Goal: Task Accomplishment & Management: Use online tool/utility

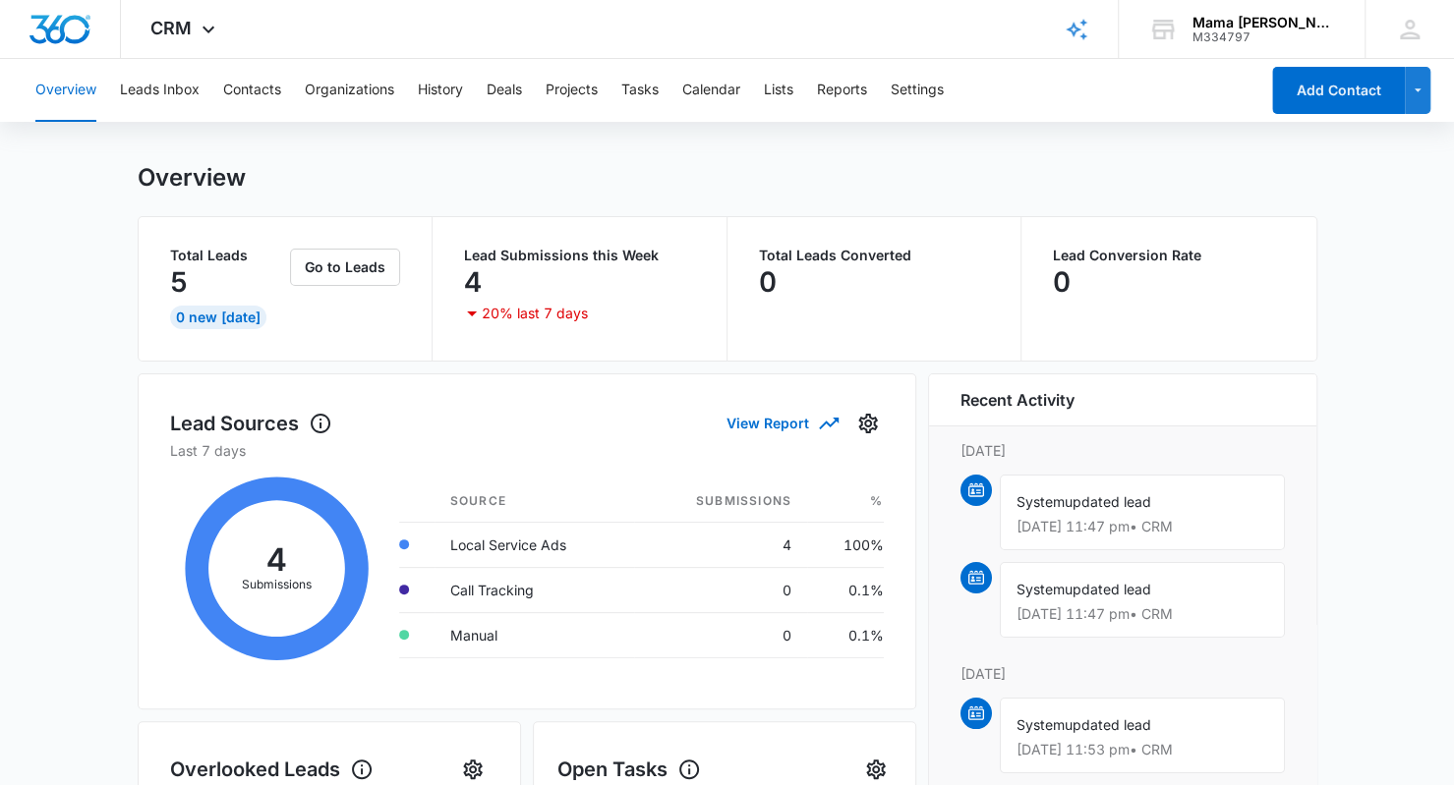
scroll to position [23, 0]
click at [363, 262] on button "Go to Leads" at bounding box center [345, 266] width 110 height 37
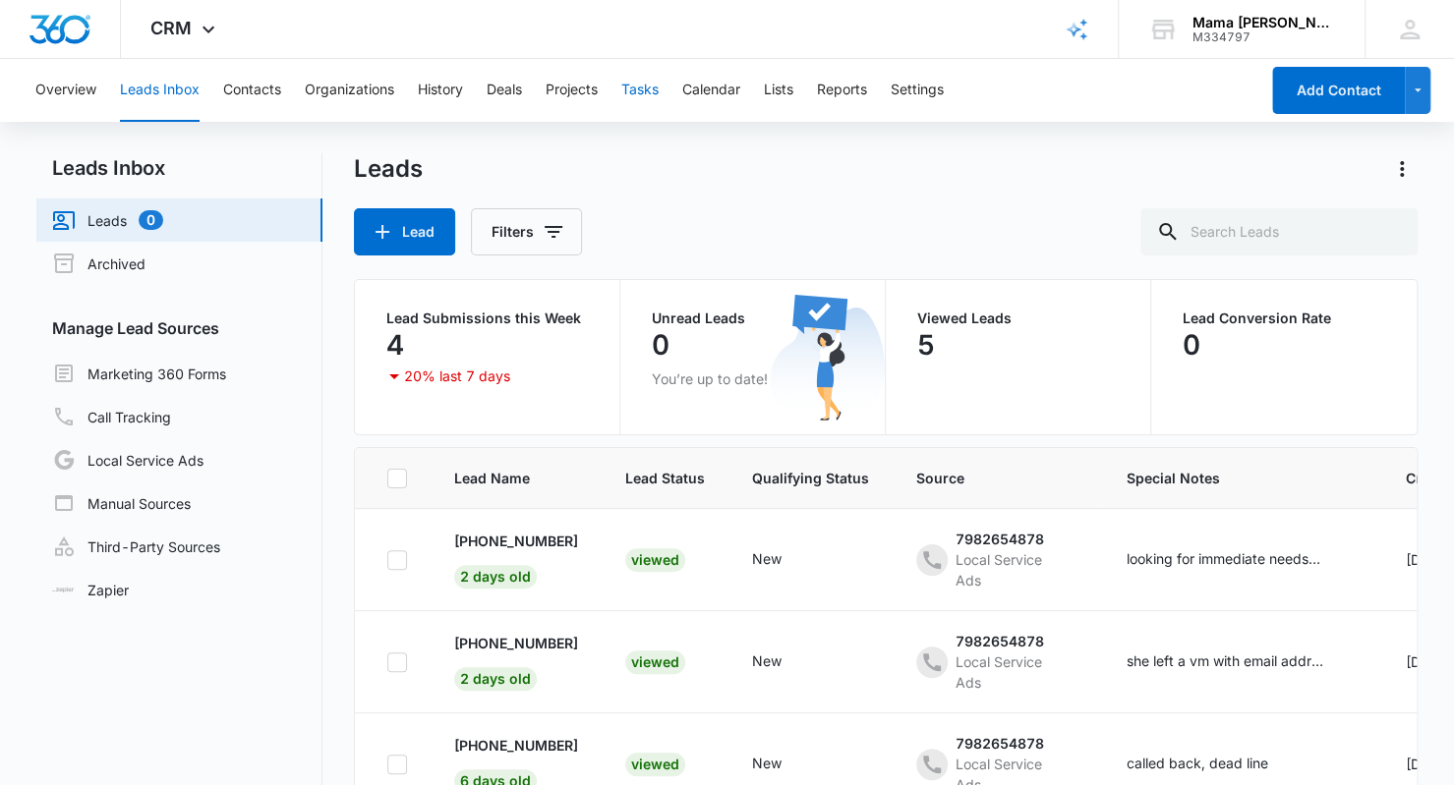
click at [651, 87] on button "Tasks" at bounding box center [639, 90] width 37 height 63
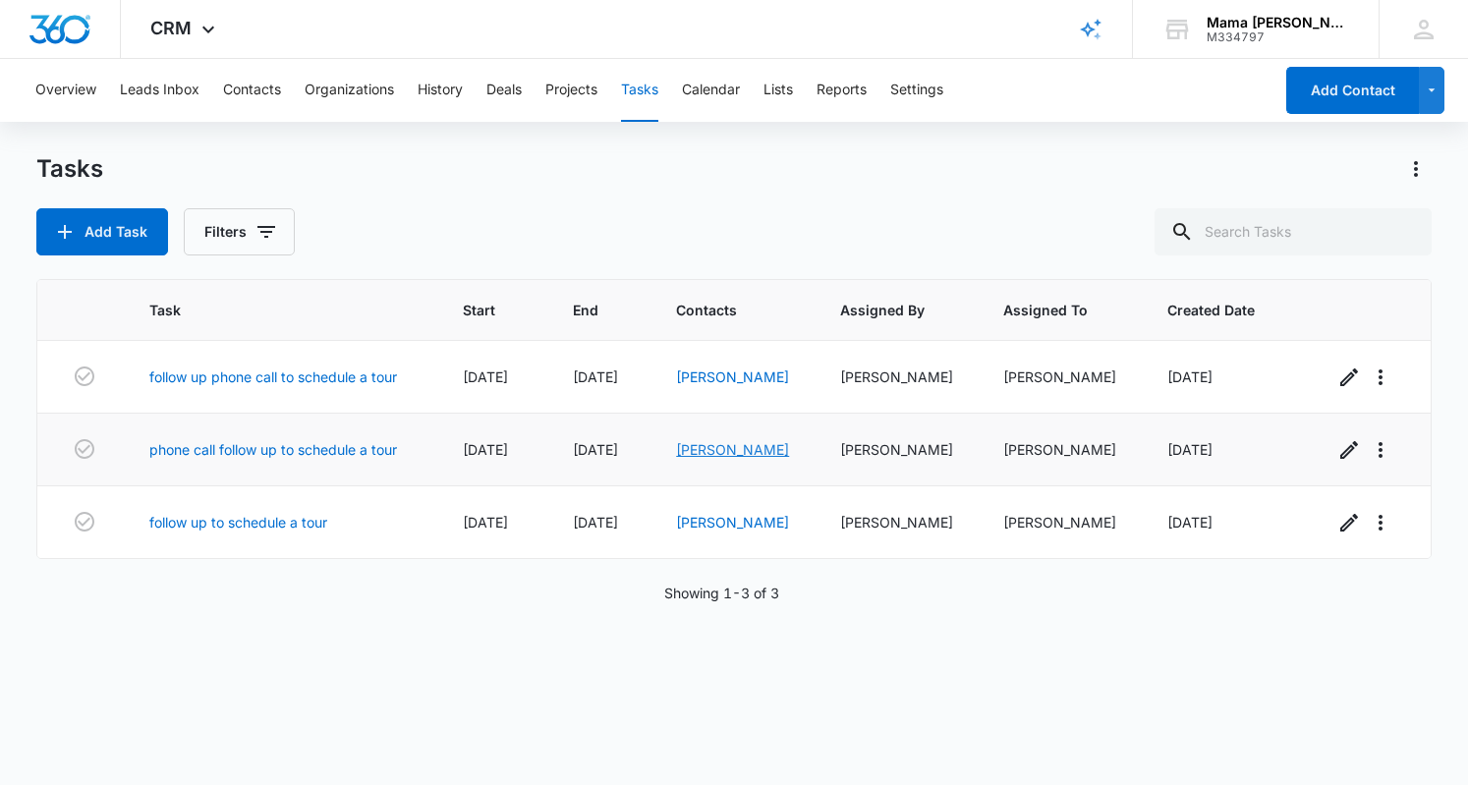
click at [737, 453] on link "[PERSON_NAME]" at bounding box center [732, 449] width 113 height 17
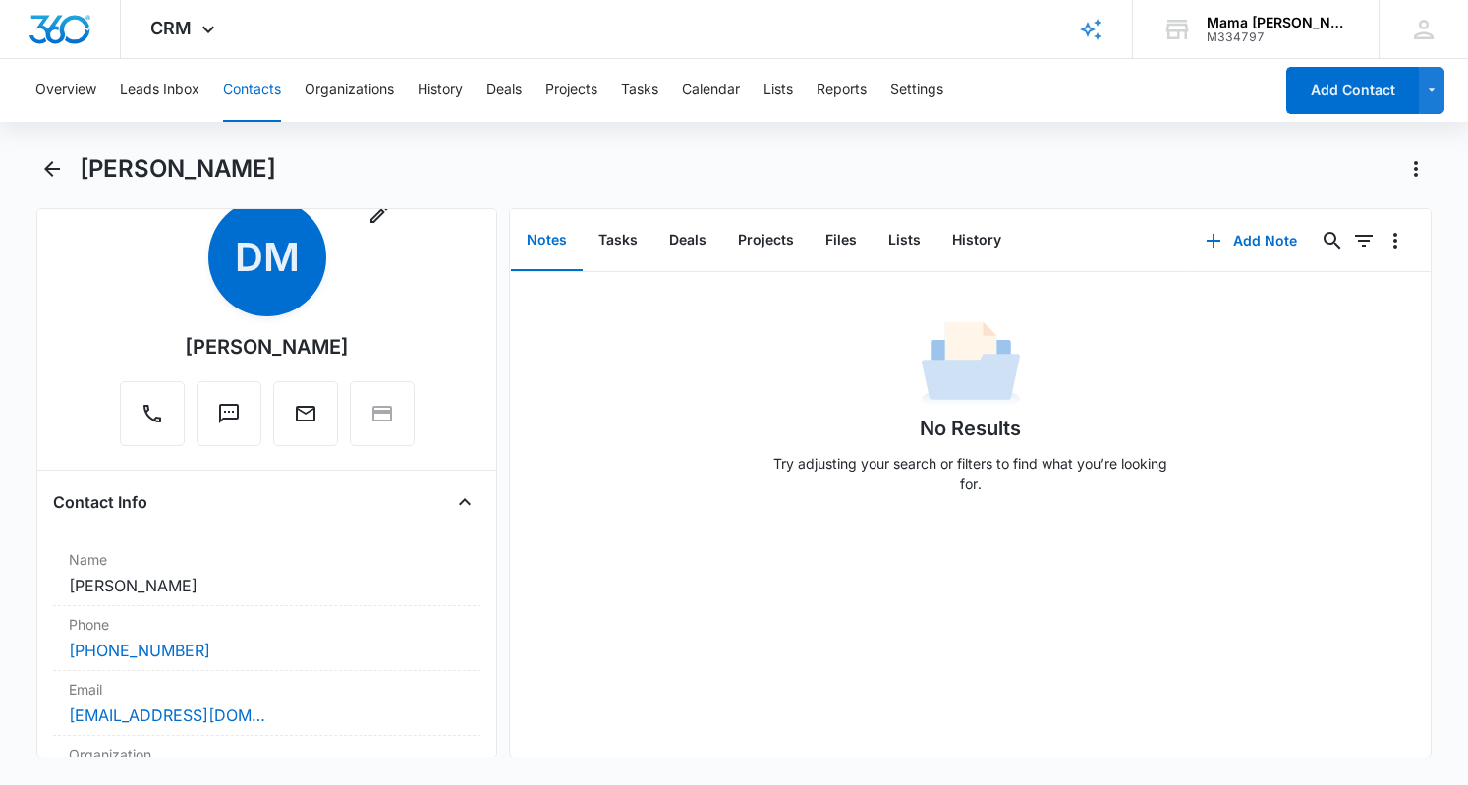
scroll to position [55, 0]
click at [620, 244] on button "Tasks" at bounding box center [618, 240] width 71 height 61
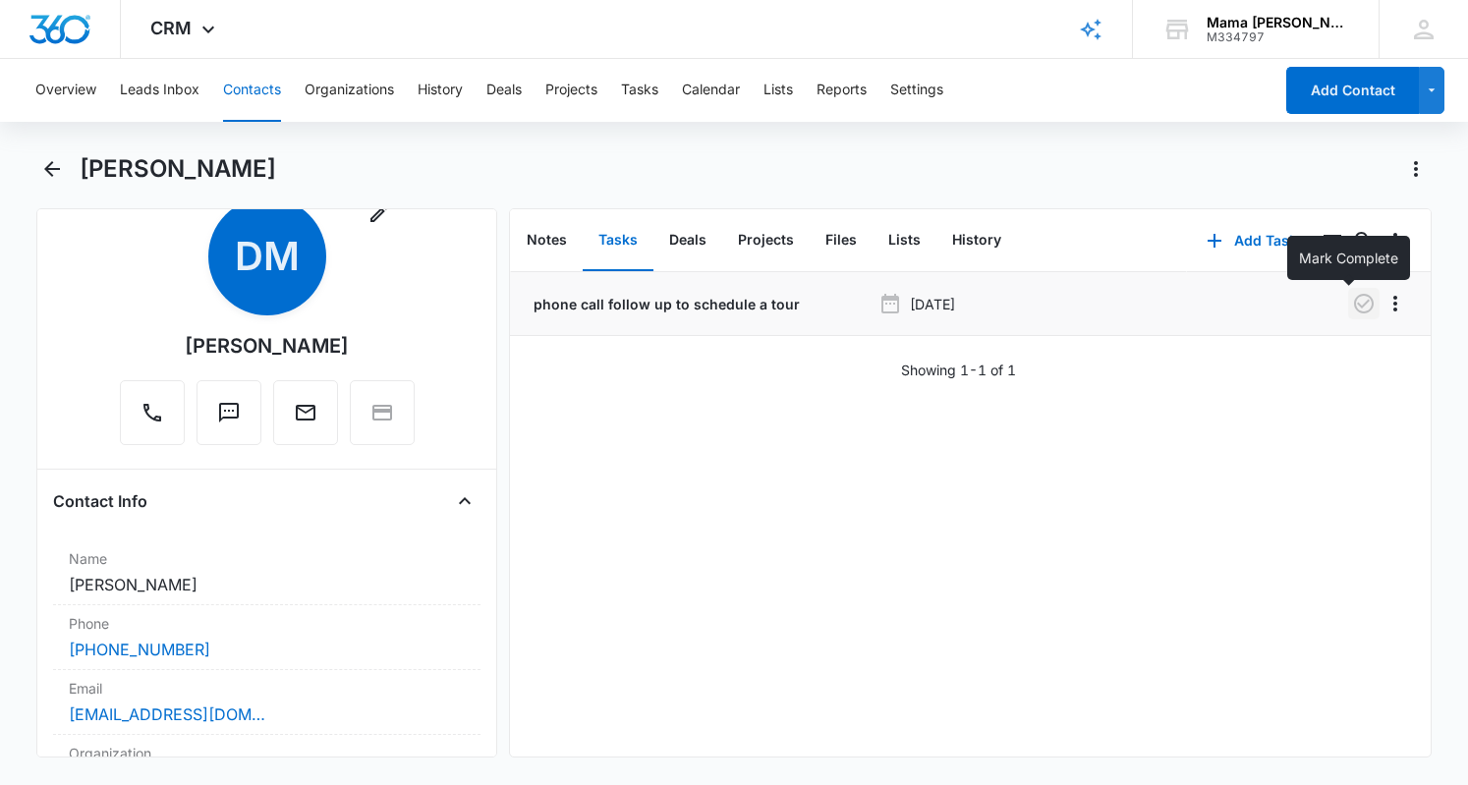
click at [1352, 309] on icon "button" at bounding box center [1364, 304] width 24 height 24
click at [548, 241] on button "Notes" at bounding box center [547, 240] width 72 height 61
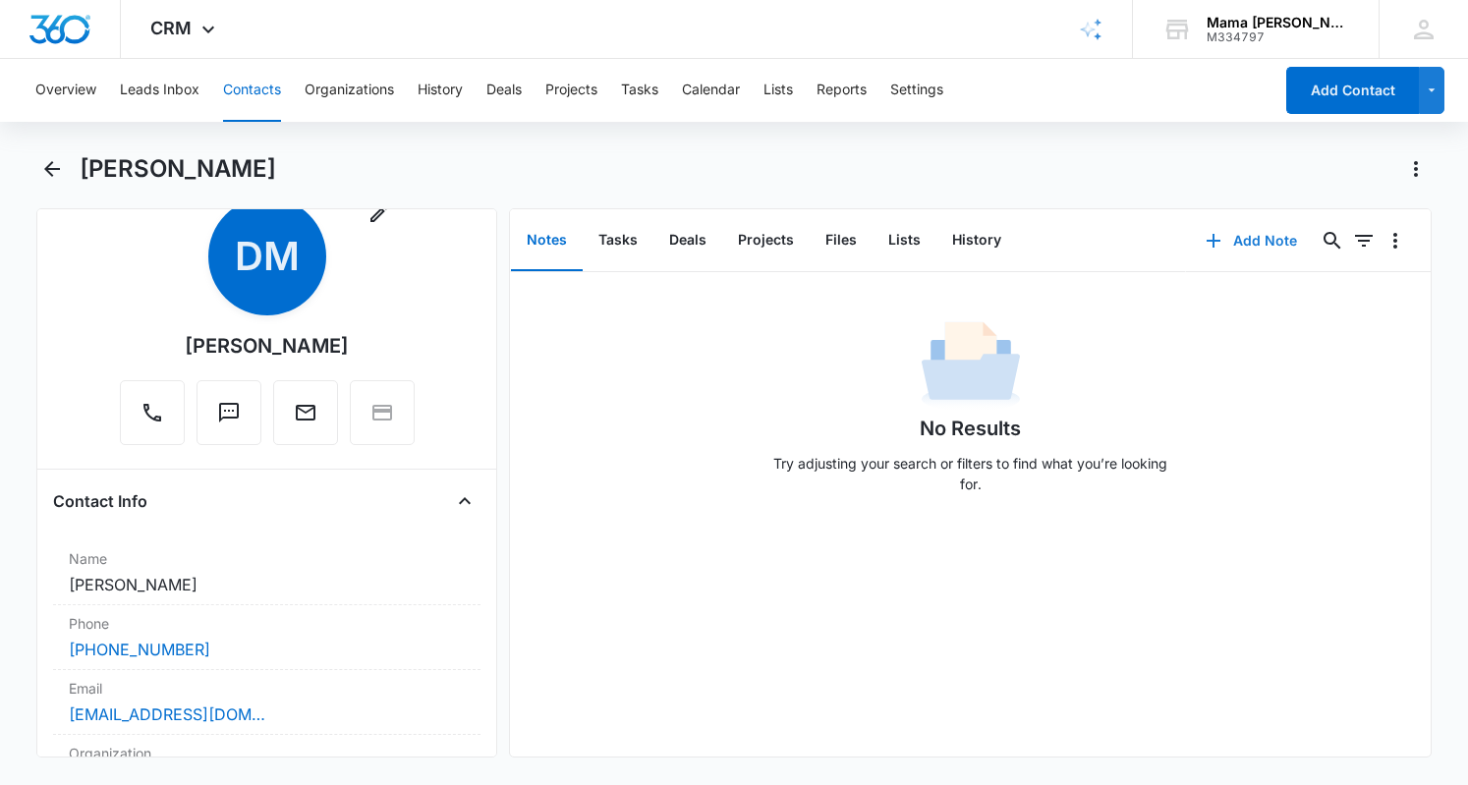
click at [1253, 236] on button "Add Note" at bounding box center [1251, 240] width 131 height 47
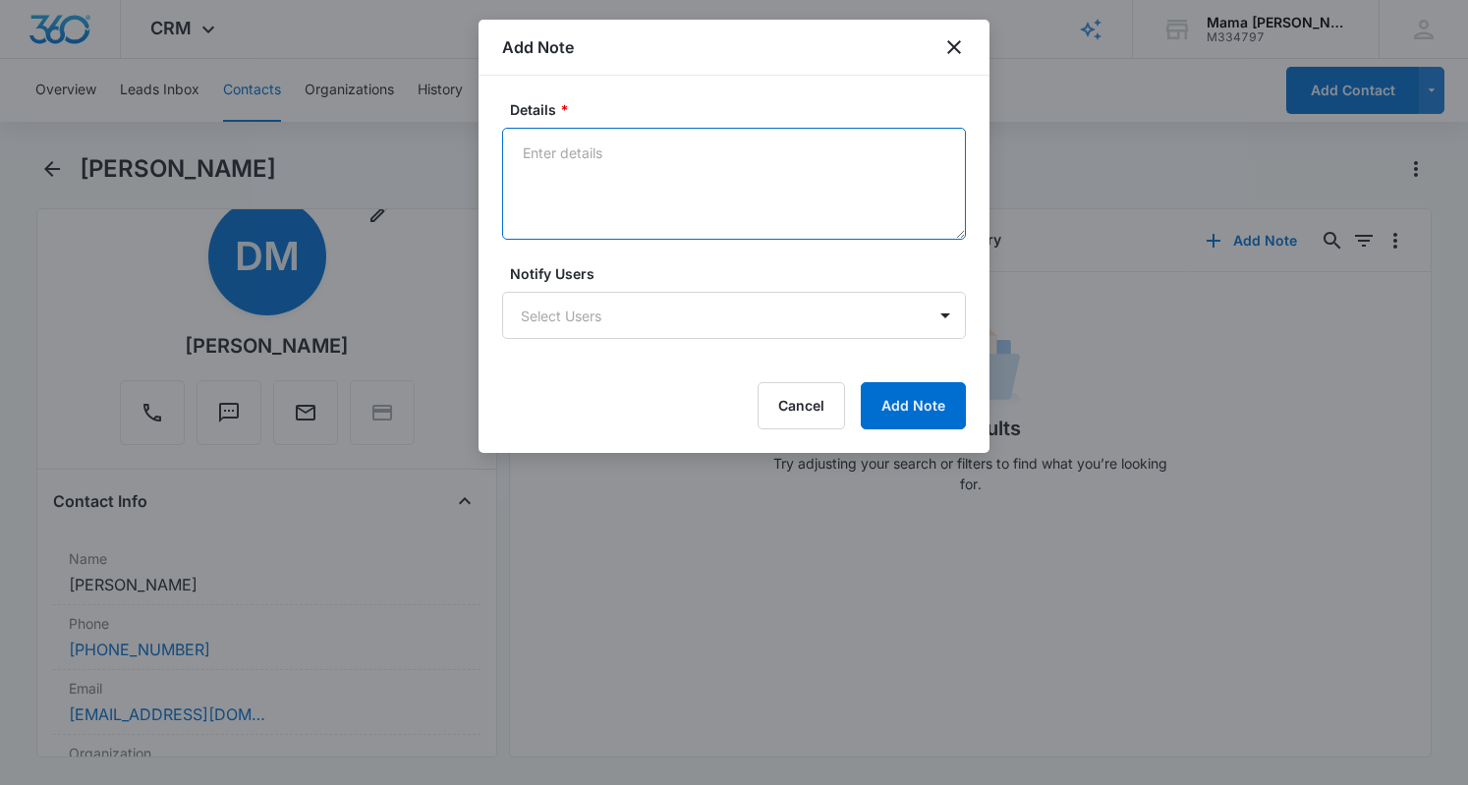
click at [580, 183] on textarea "Details *" at bounding box center [734, 184] width 464 height 112
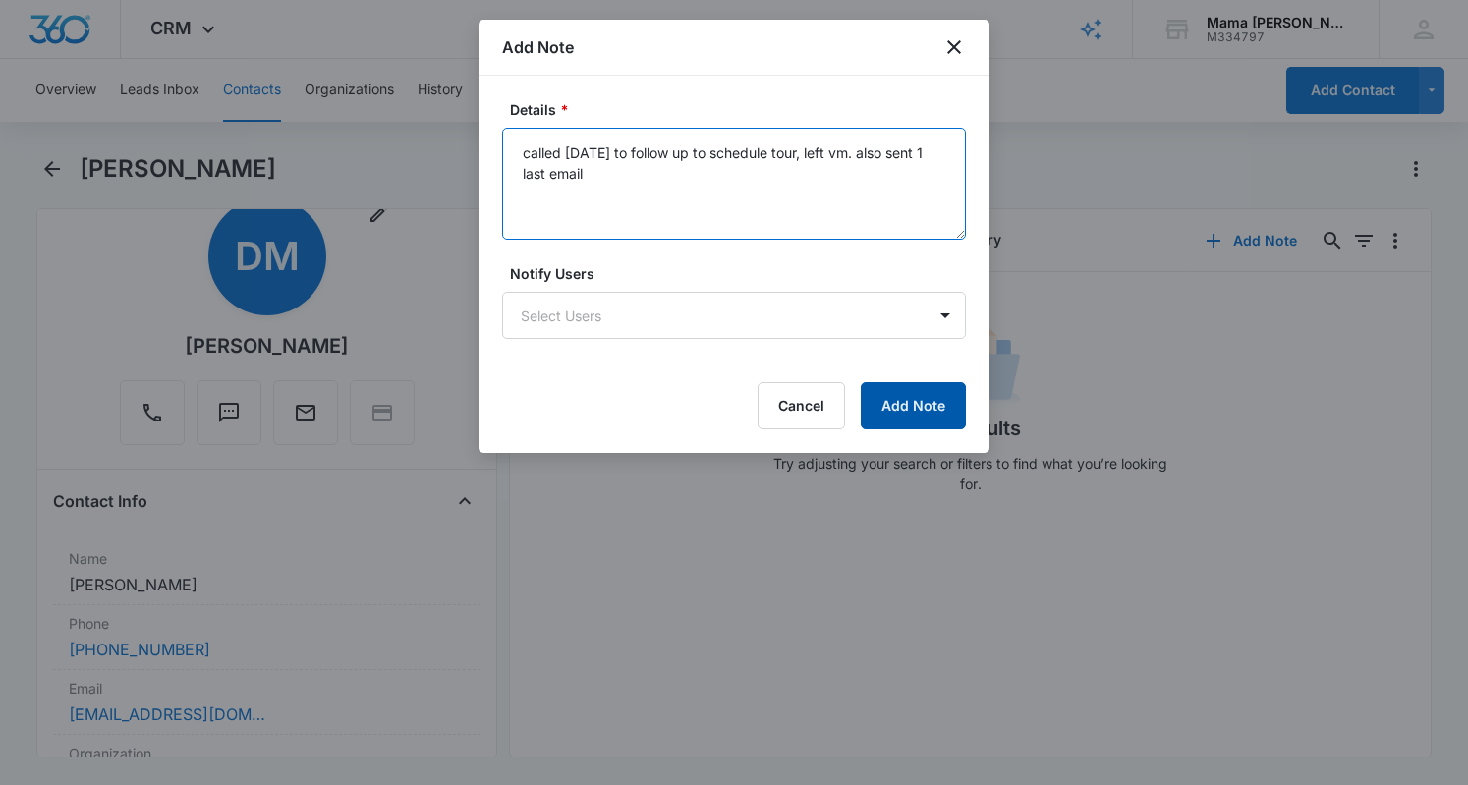
type textarea "called [DATE] to follow up to schedule tour, left vm. also sent 1 last email"
click at [920, 392] on button "Add Note" at bounding box center [913, 405] width 105 height 47
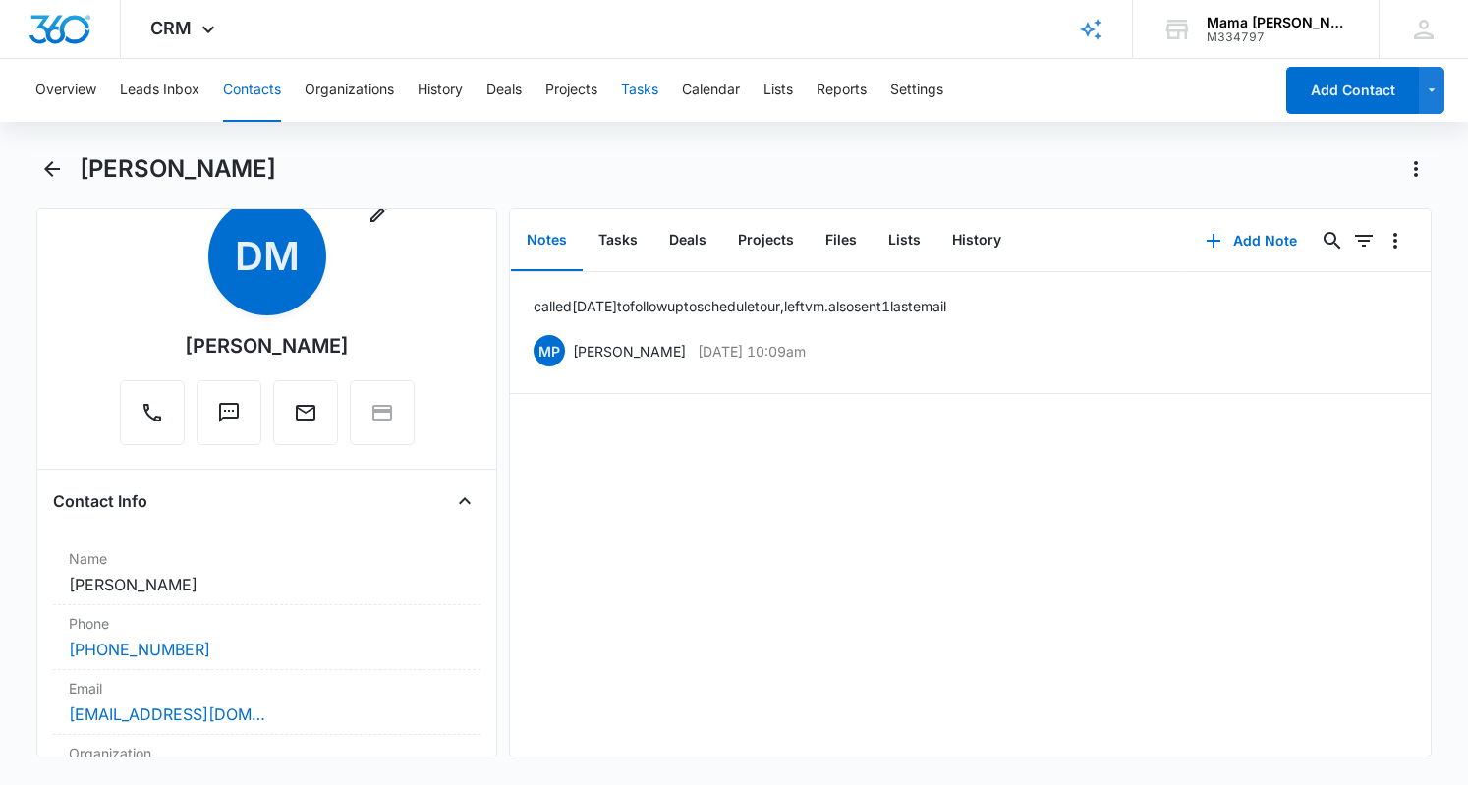
click at [644, 89] on button "Tasks" at bounding box center [639, 90] width 37 height 63
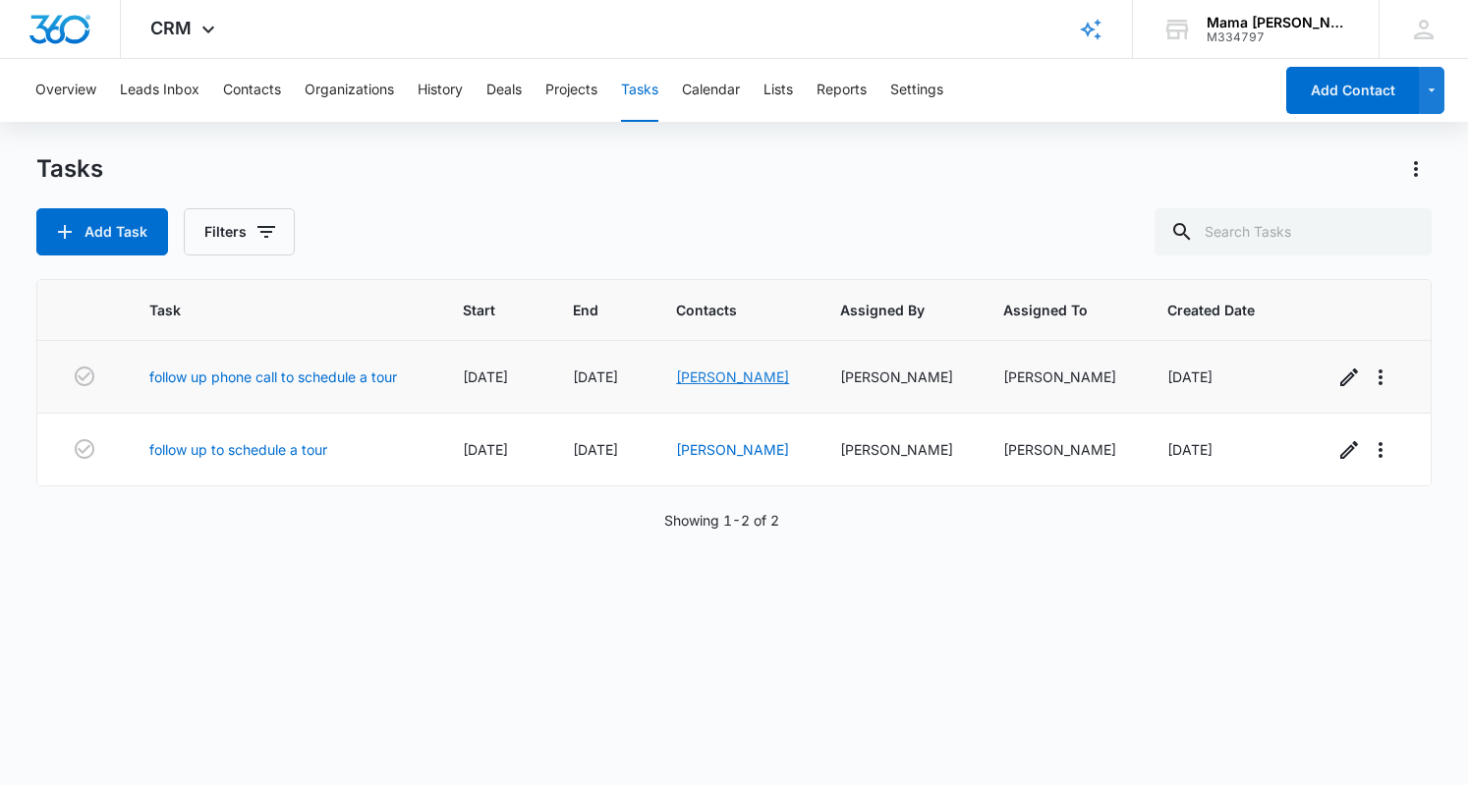
click at [746, 372] on link "[PERSON_NAME]" at bounding box center [732, 377] width 113 height 17
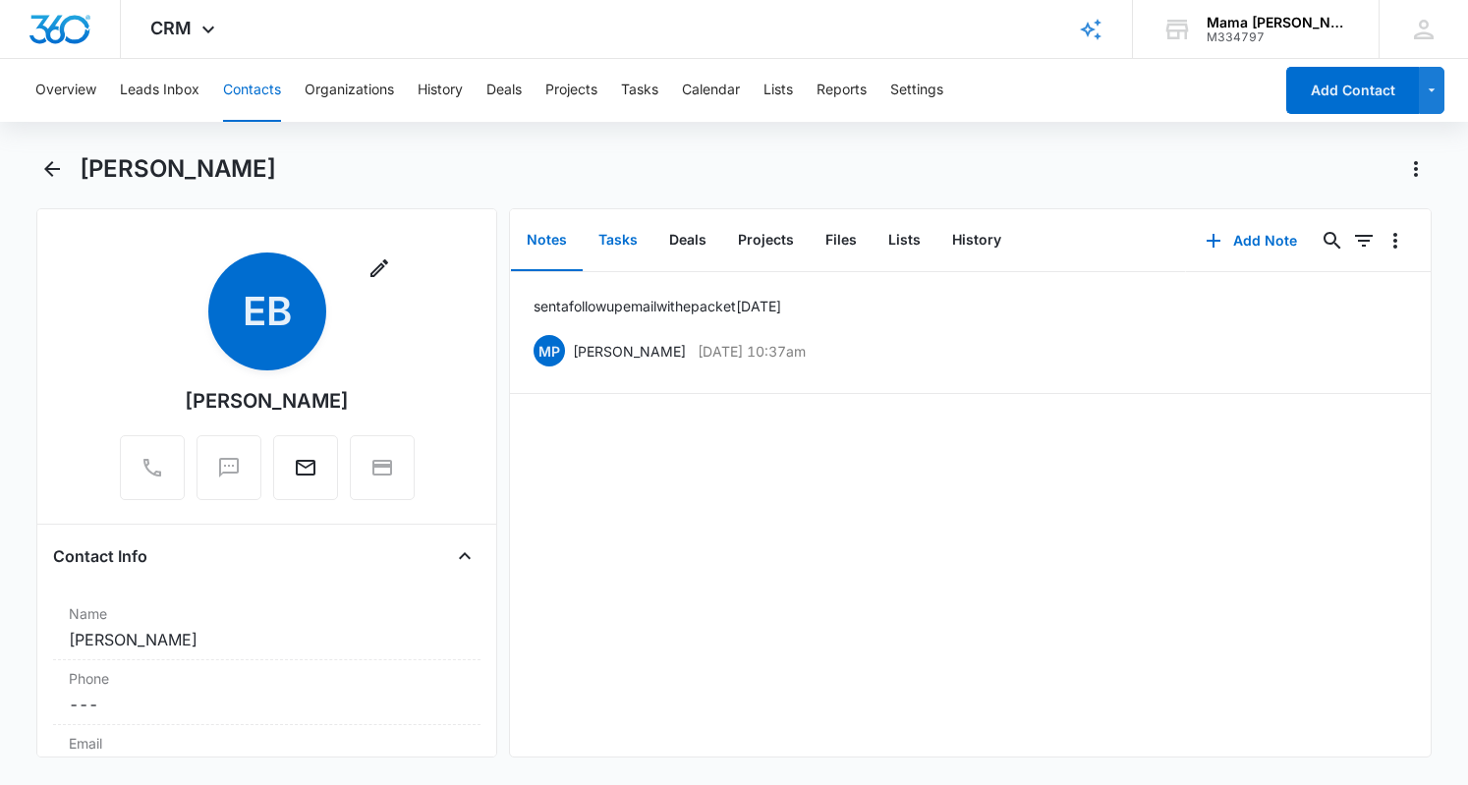
click at [621, 236] on button "Tasks" at bounding box center [618, 240] width 71 height 61
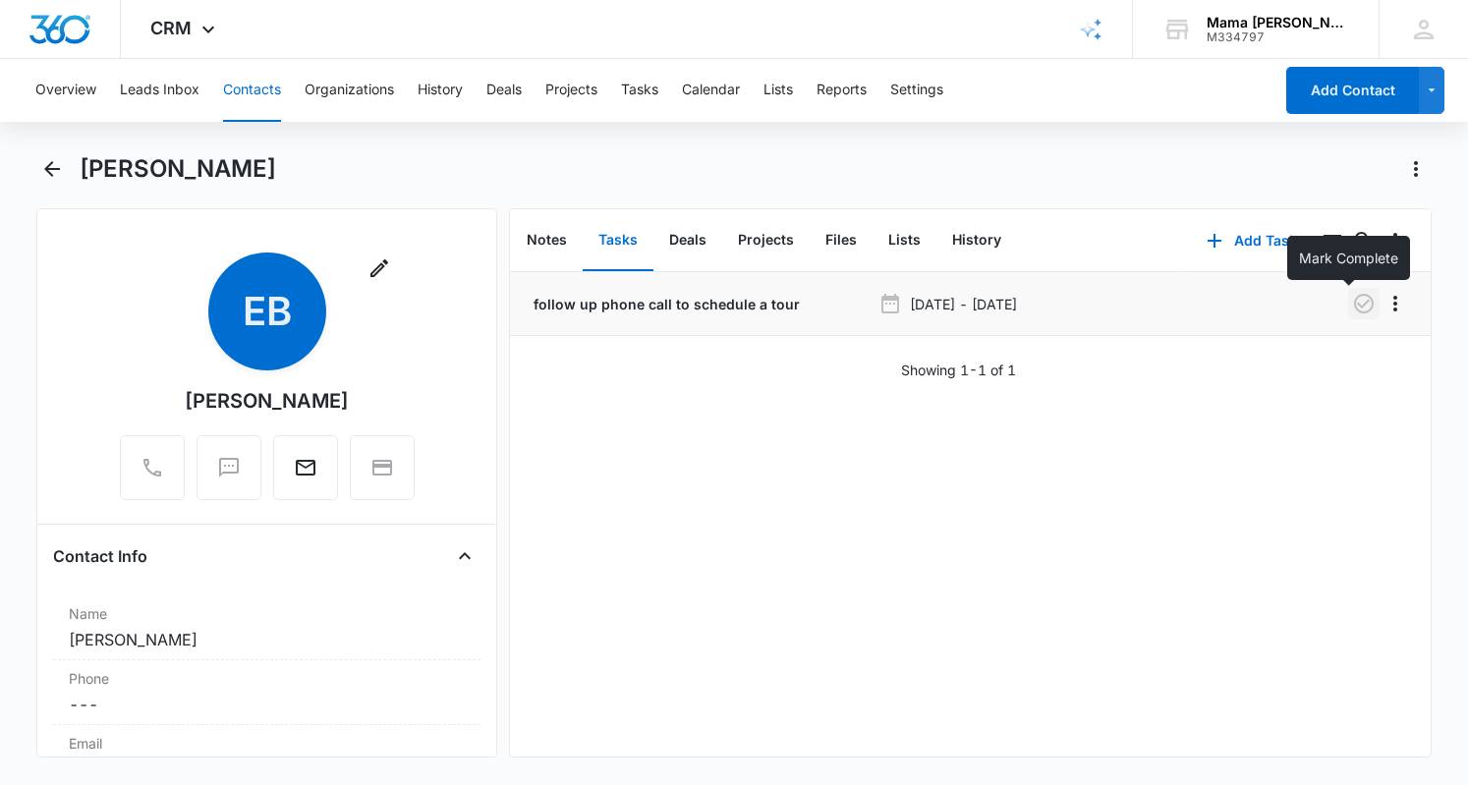
click at [1352, 304] on icon "button" at bounding box center [1364, 304] width 24 height 24
click at [548, 234] on button "Notes" at bounding box center [547, 240] width 72 height 61
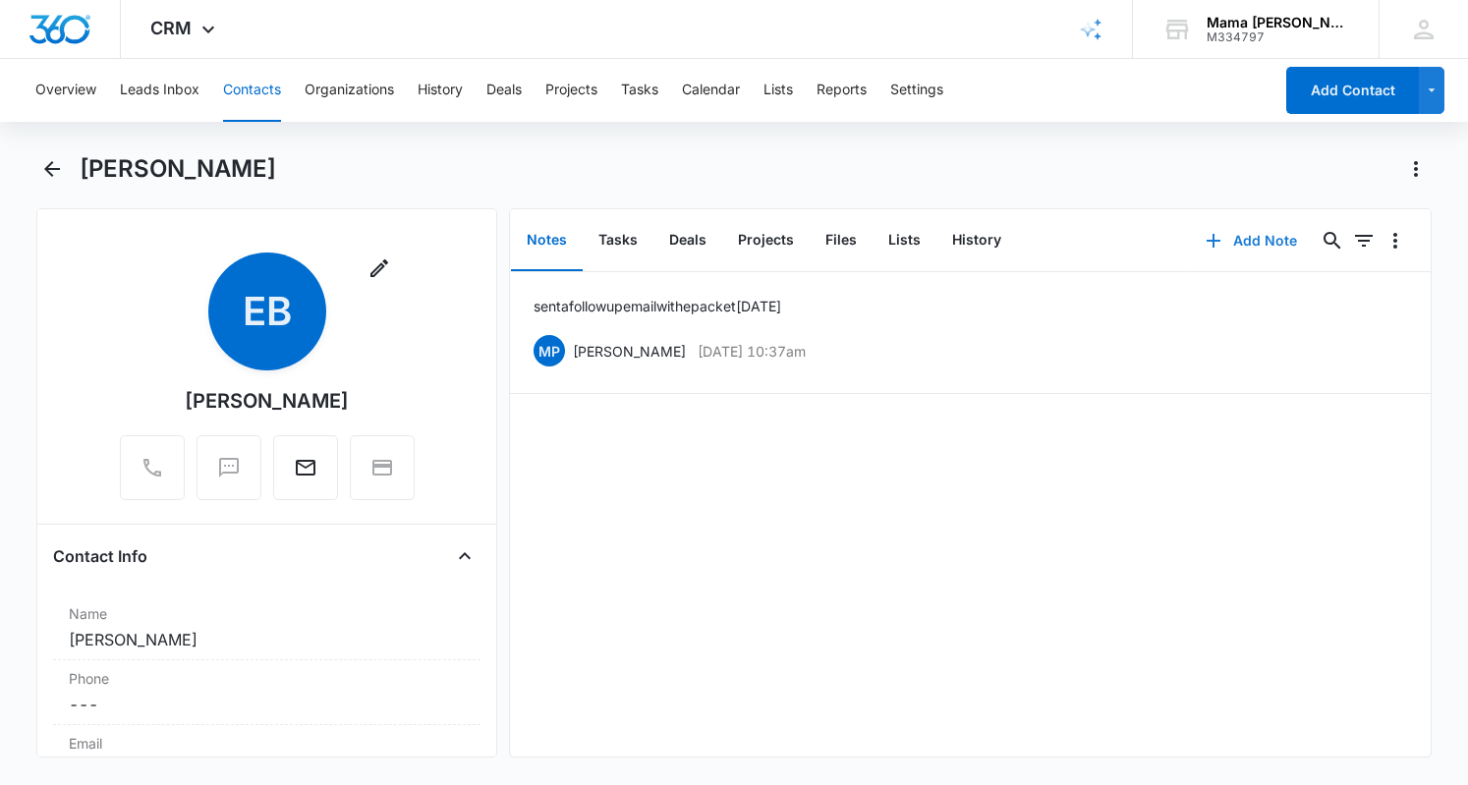
click at [1235, 241] on button "Add Note" at bounding box center [1251, 240] width 131 height 47
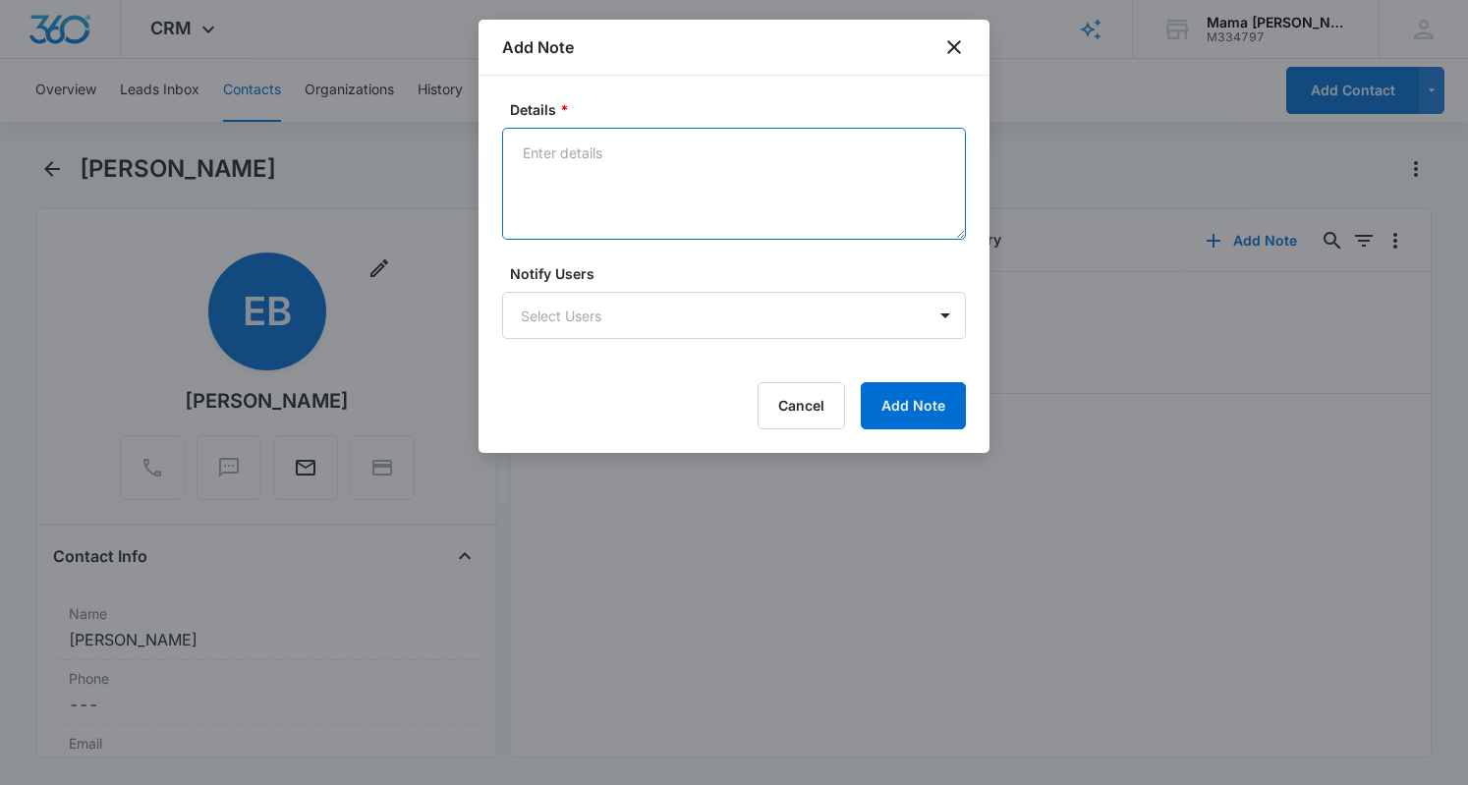
click at [627, 138] on textarea "Details *" at bounding box center [734, 184] width 464 height 112
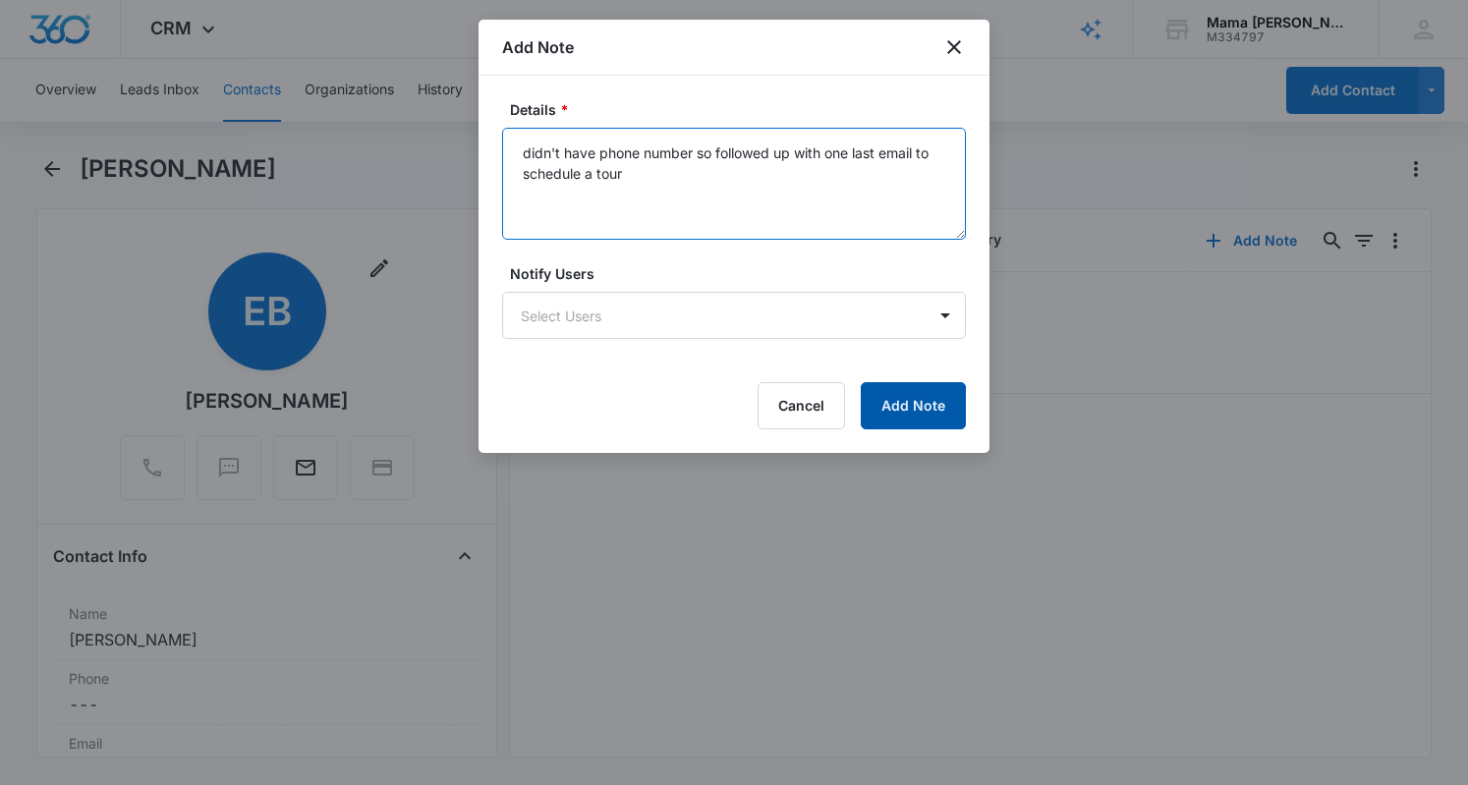
type textarea "didn't have phone number so followed up with one last email to schedule a tour"
click at [911, 402] on button "Add Note" at bounding box center [913, 405] width 105 height 47
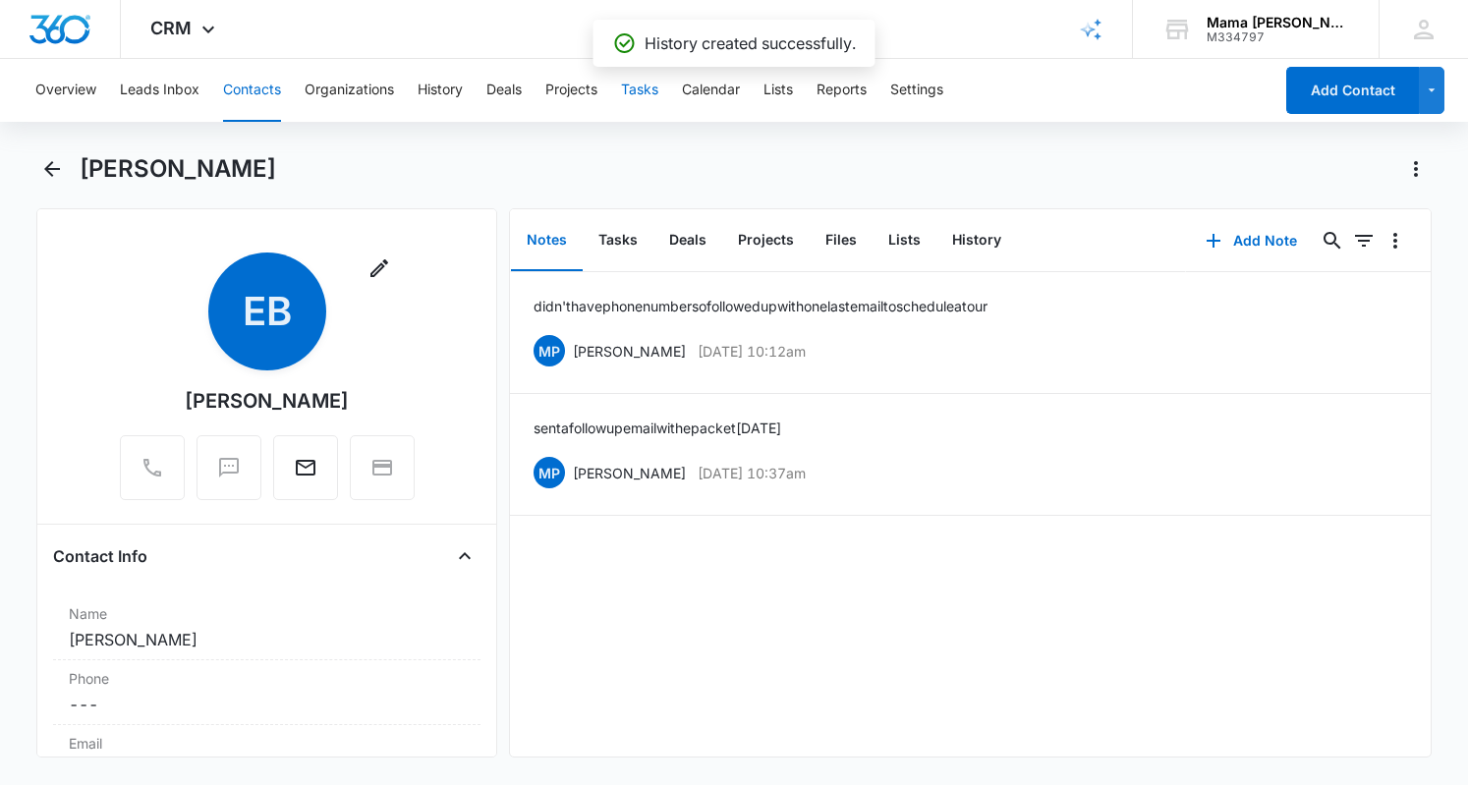
click at [658, 91] on button "Tasks" at bounding box center [639, 90] width 37 height 63
